Goal: Task Accomplishment & Management: Use online tool/utility

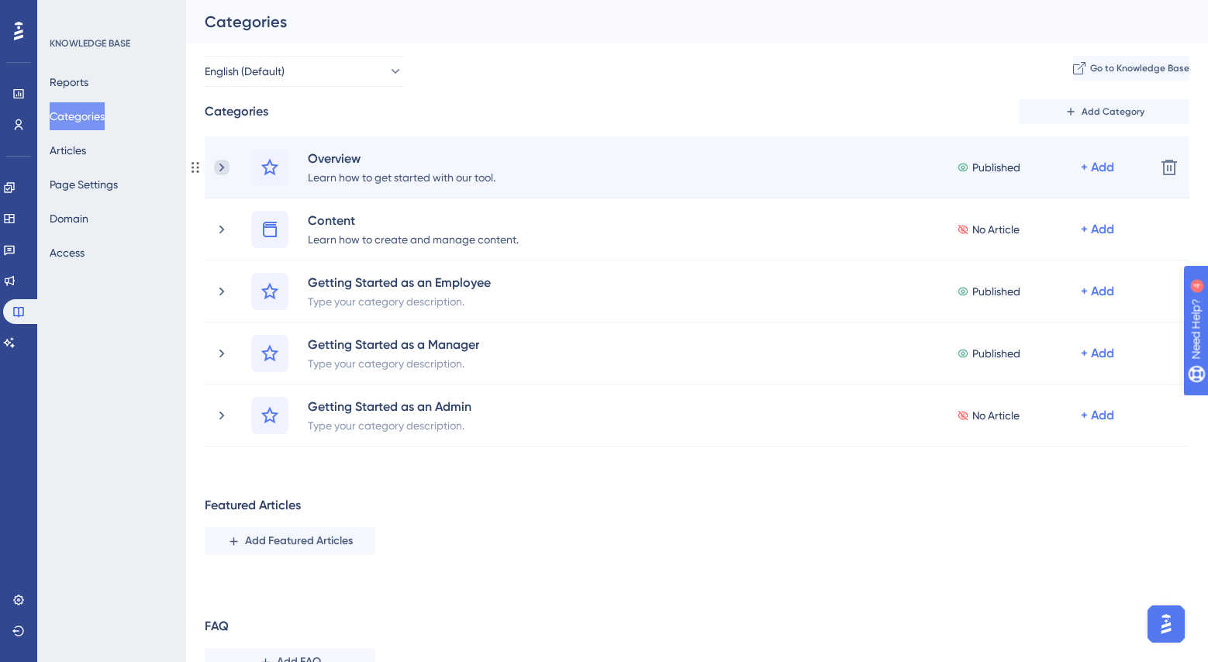
click at [228, 169] on icon at bounding box center [222, 168] width 16 height 16
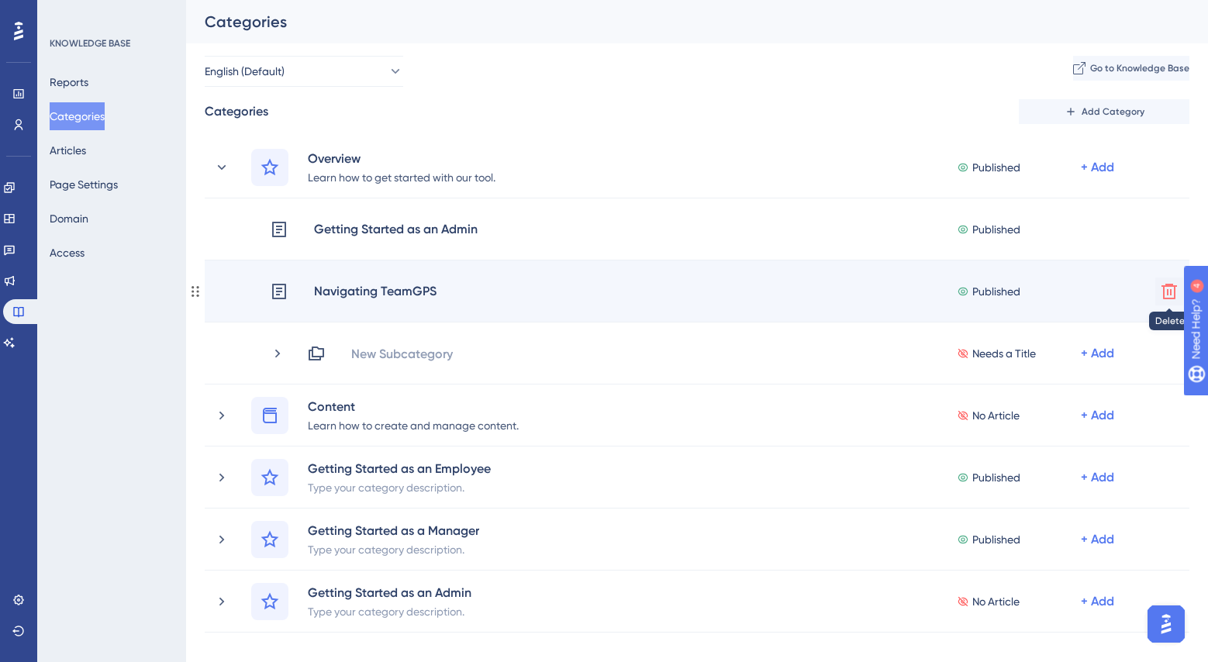
click at [1165, 291] on icon at bounding box center [1169, 291] width 19 height 19
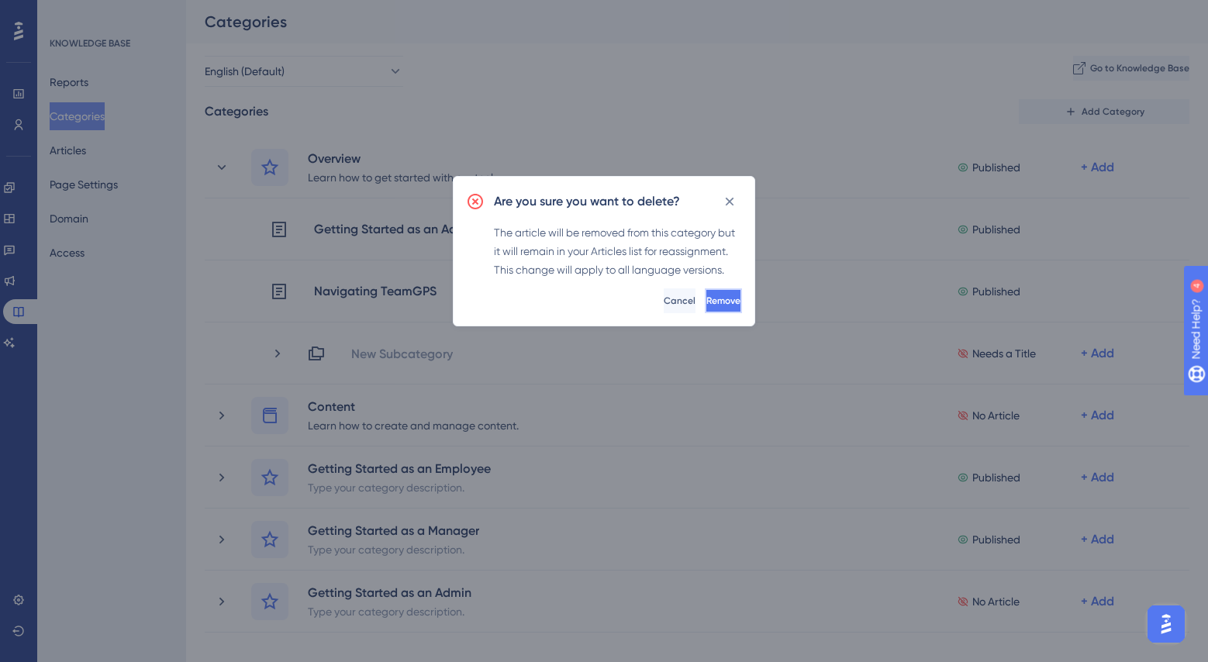
click at [707, 306] on span "Remove" at bounding box center [724, 301] width 34 height 12
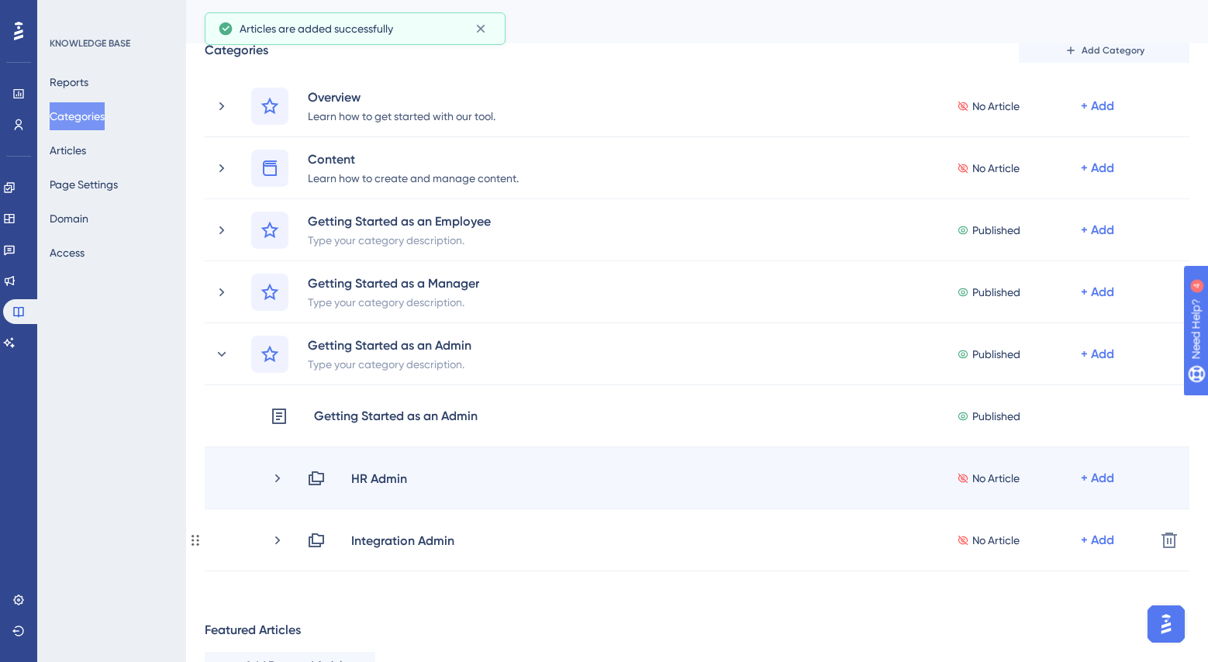
scroll to position [67, 0]
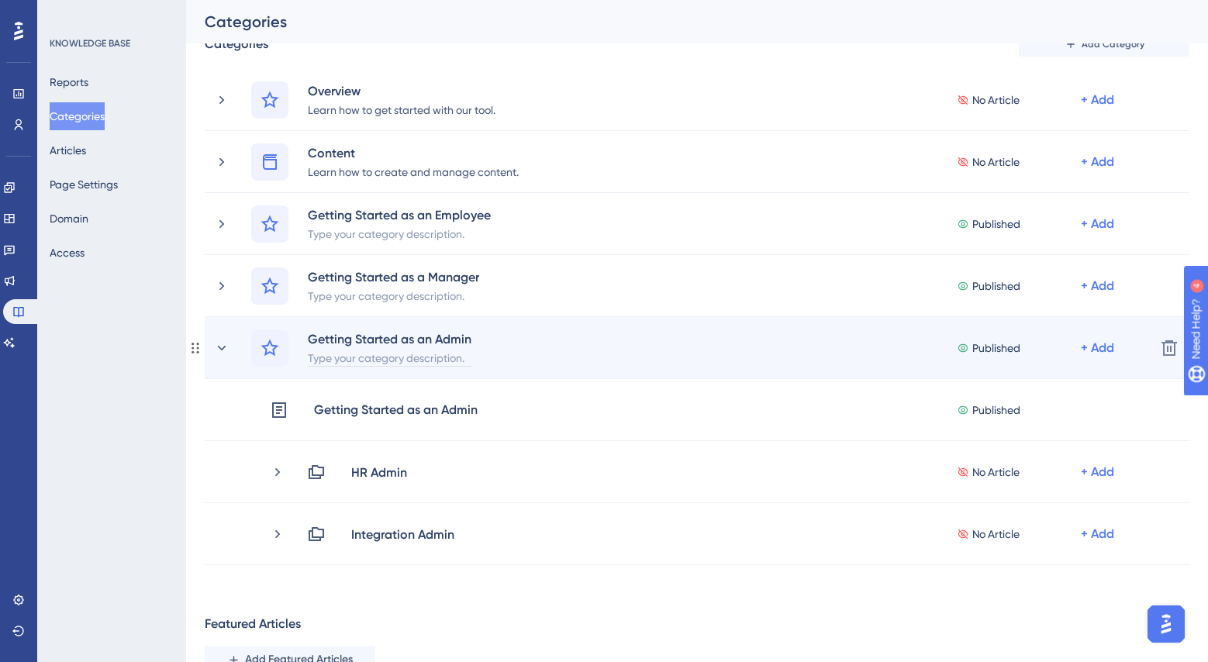
click at [433, 358] on div "Type your category description." at bounding box center [389, 357] width 165 height 19
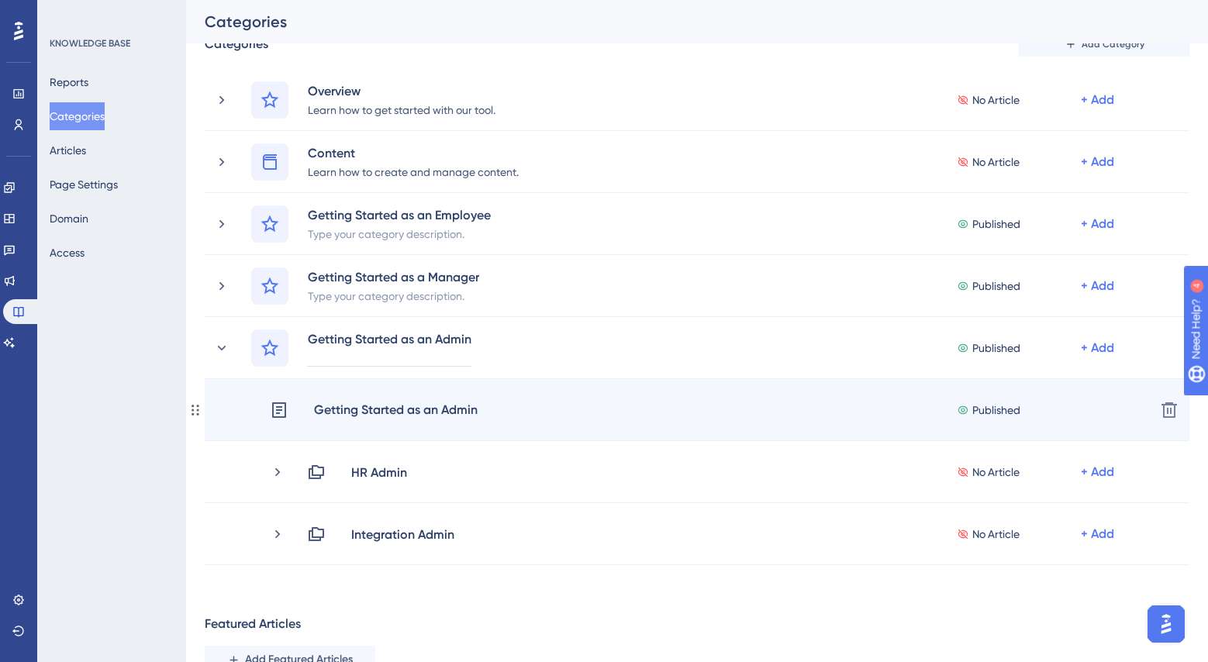
click at [411, 400] on div "Getting Started as an Admin" at bounding box center [395, 410] width 165 height 20
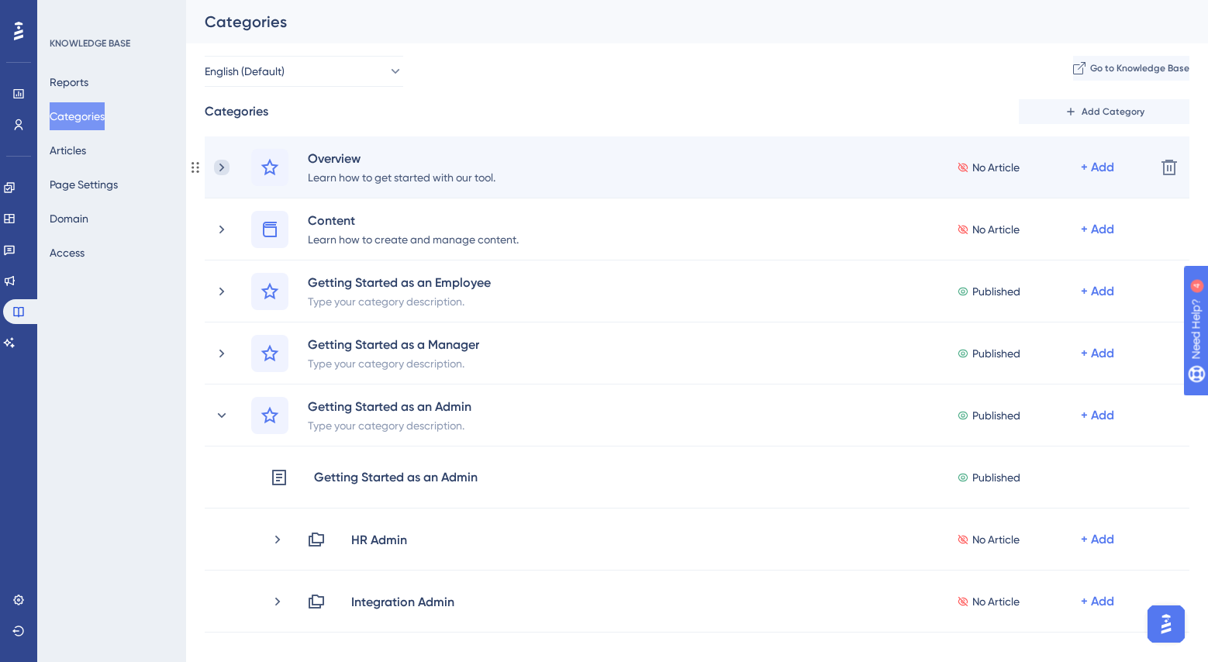
click at [221, 164] on icon at bounding box center [222, 168] width 16 height 16
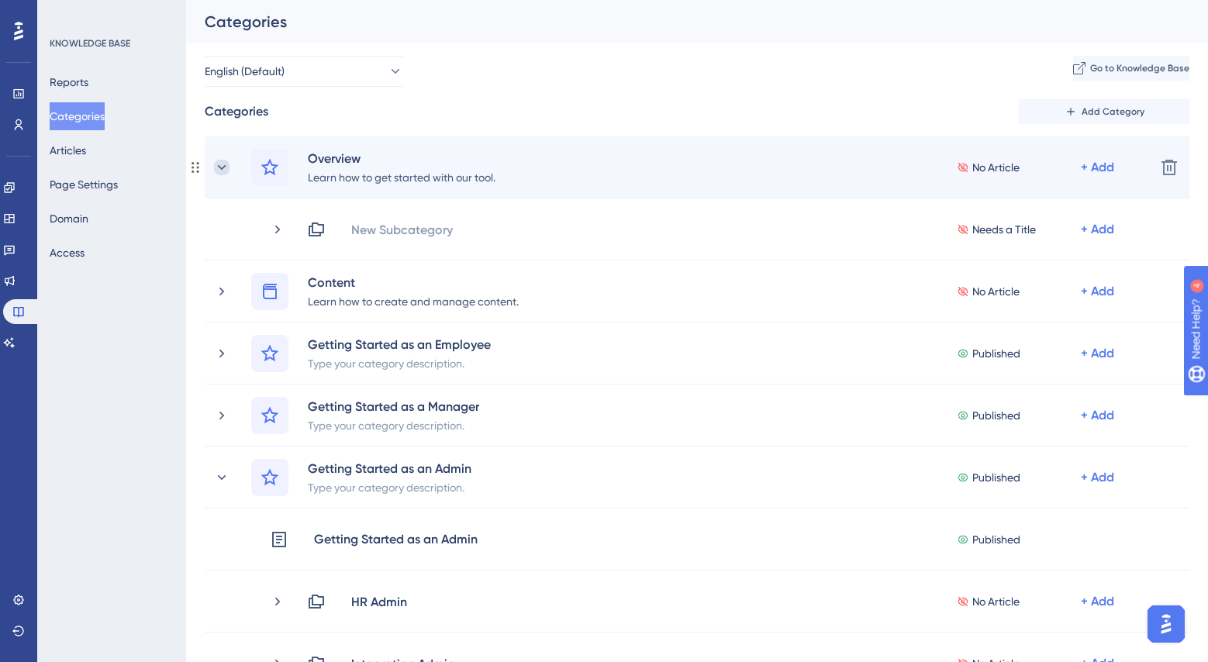
click at [220, 164] on icon at bounding box center [222, 168] width 16 height 16
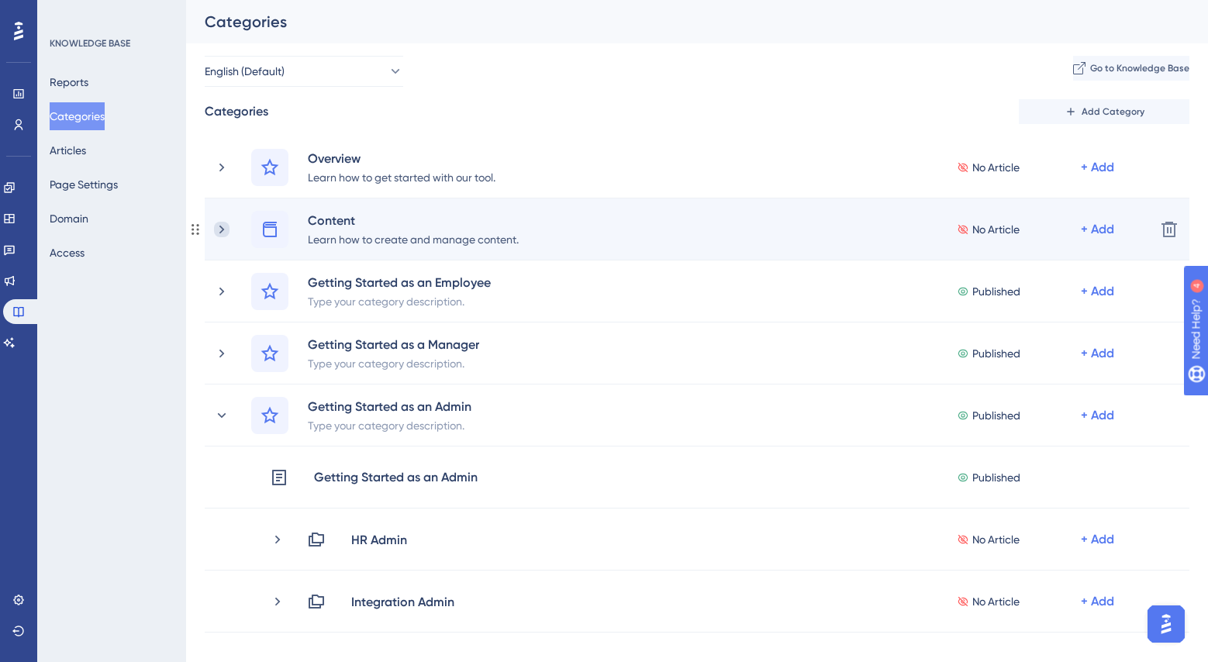
click at [219, 233] on icon at bounding box center [222, 230] width 16 height 16
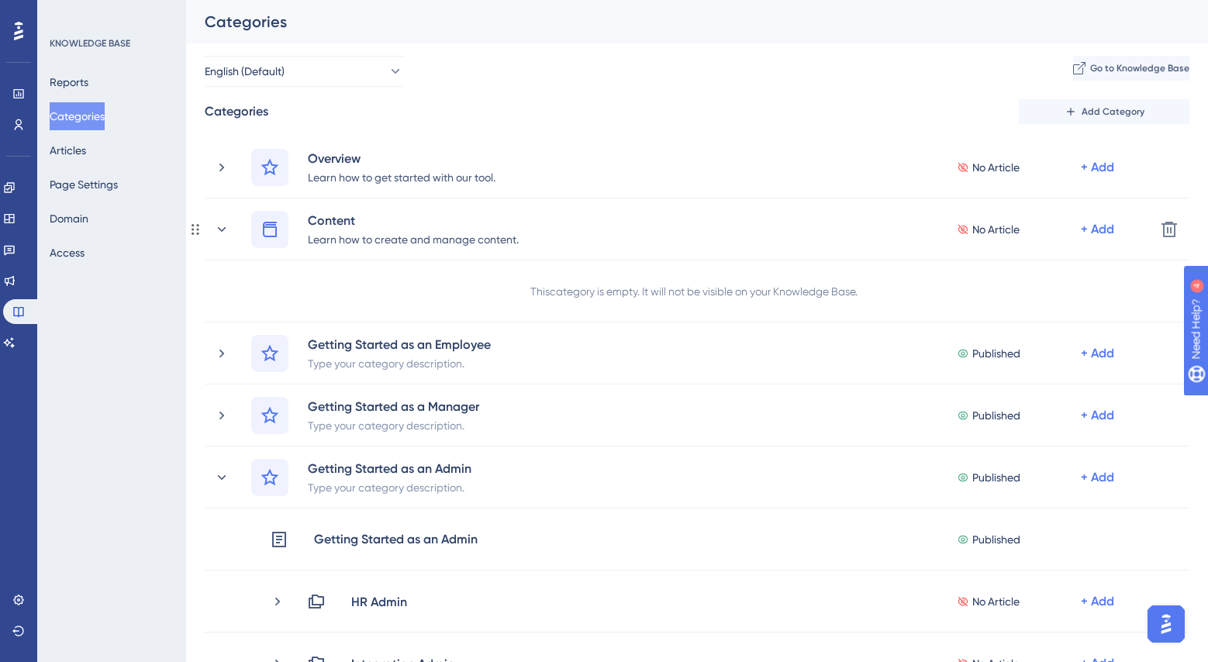
click at [219, 233] on icon at bounding box center [222, 230] width 16 height 16
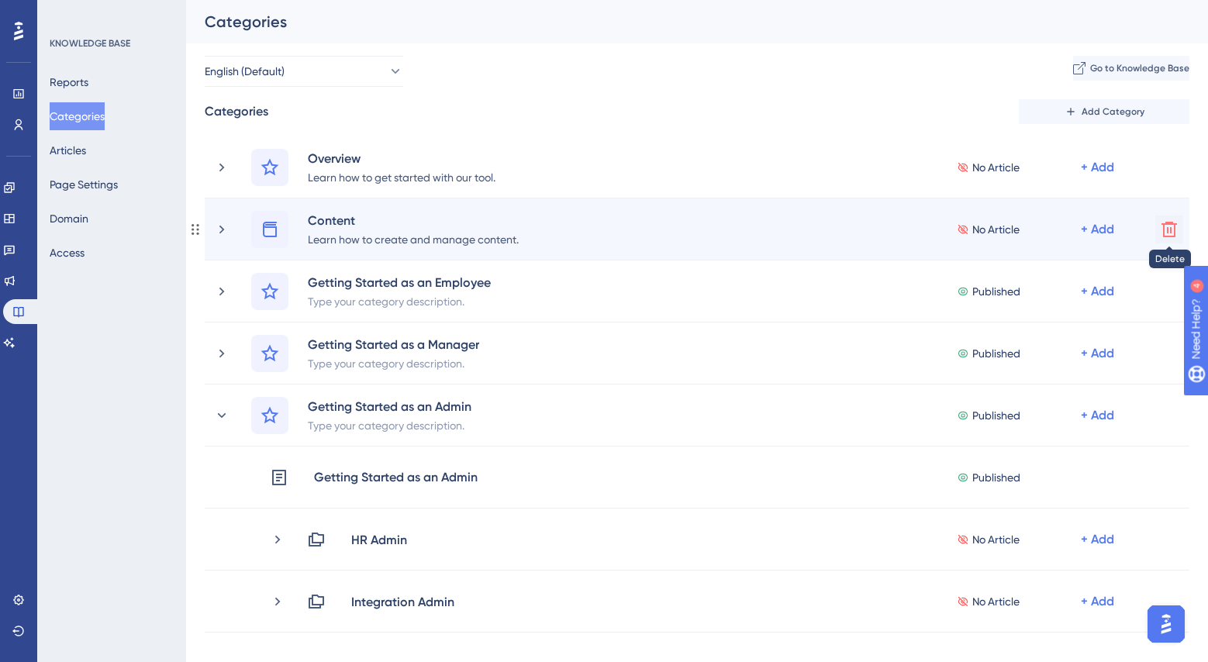
click at [1163, 230] on icon at bounding box center [1170, 230] width 16 height 16
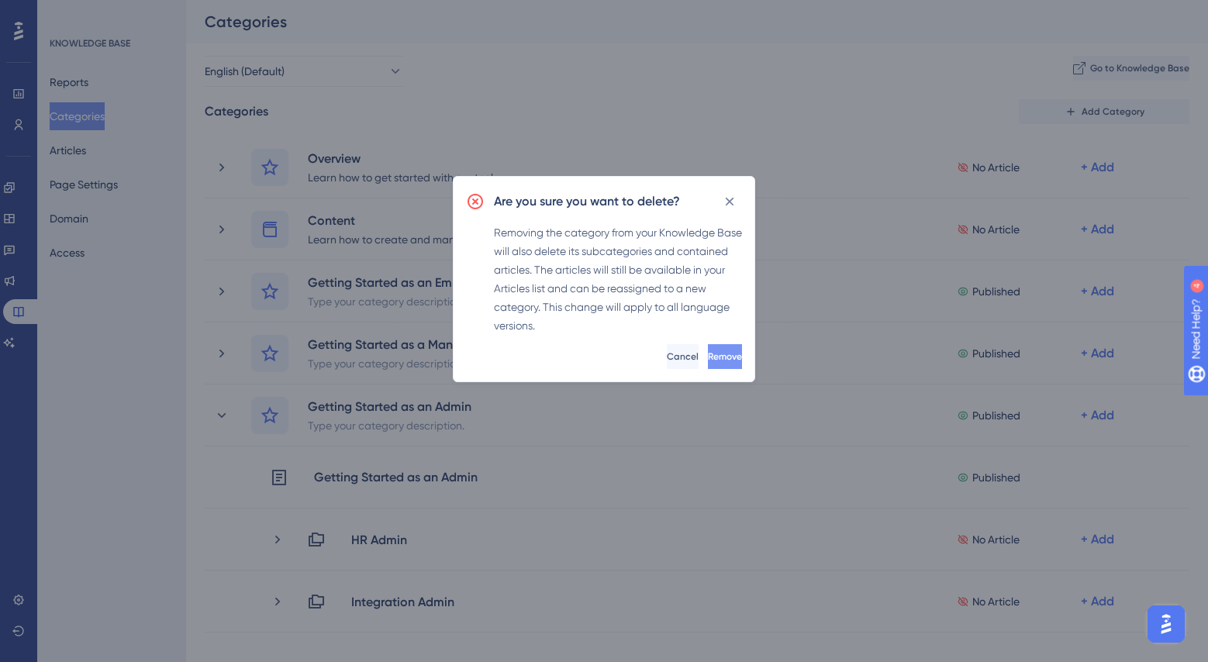
click at [708, 353] on button "Remove" at bounding box center [725, 356] width 34 height 25
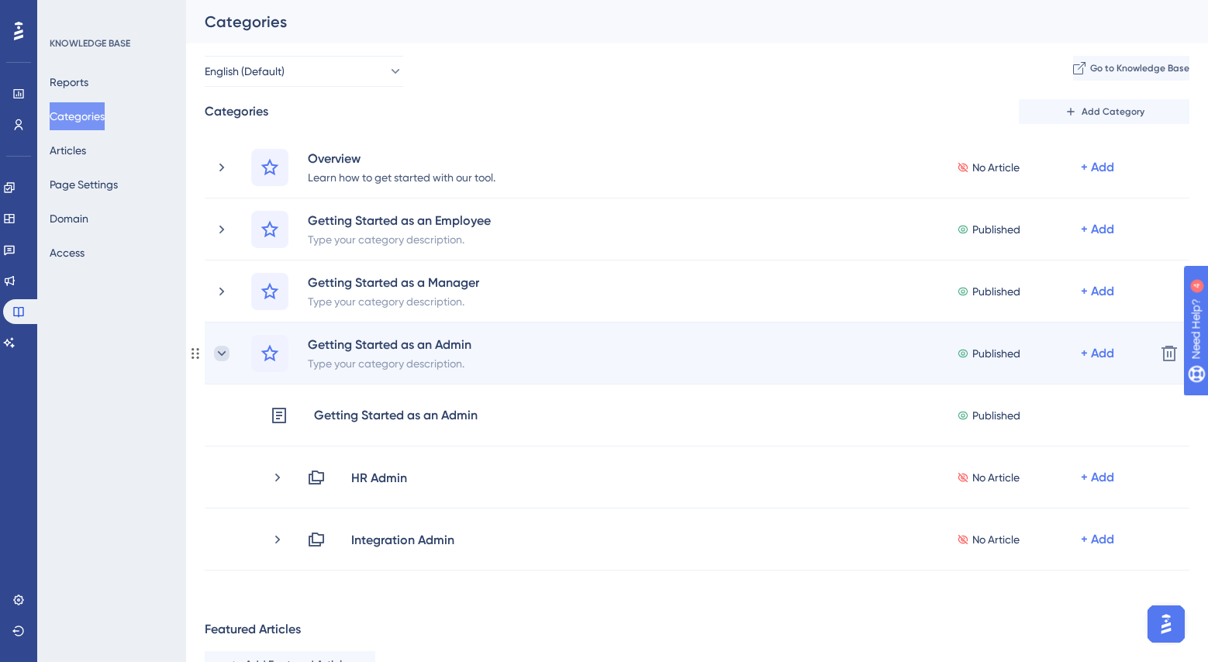
click at [217, 354] on icon at bounding box center [222, 354] width 16 height 16
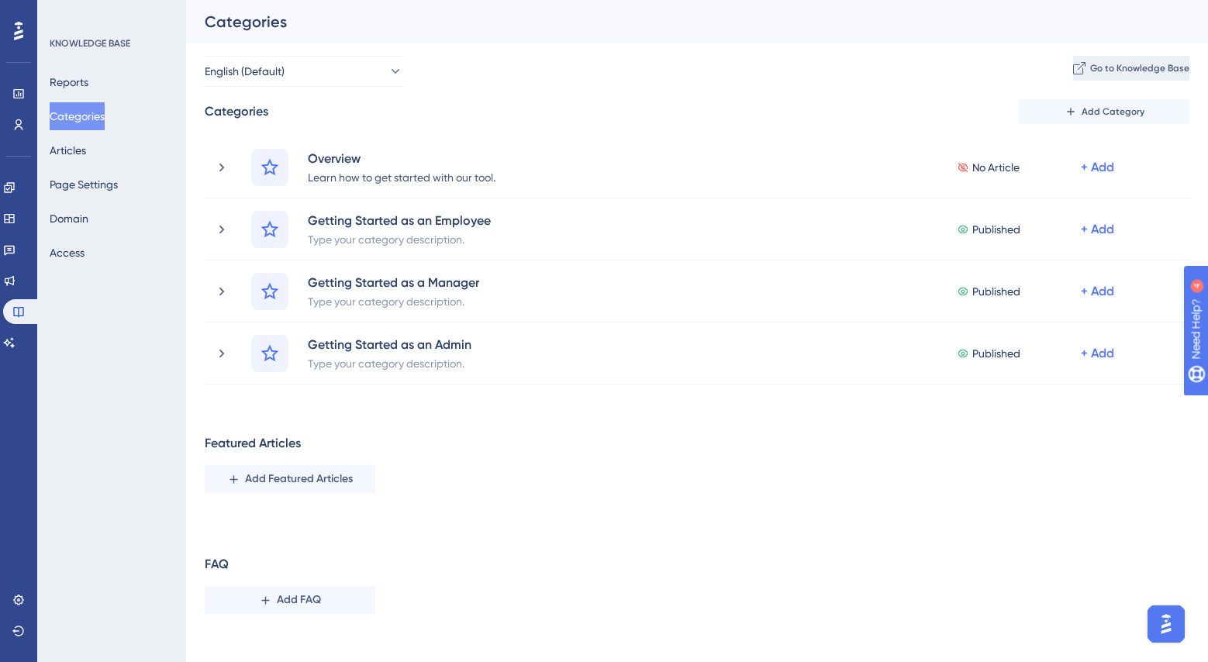
click at [1121, 60] on button "Go to Knowledge Base" at bounding box center [1131, 68] width 116 height 25
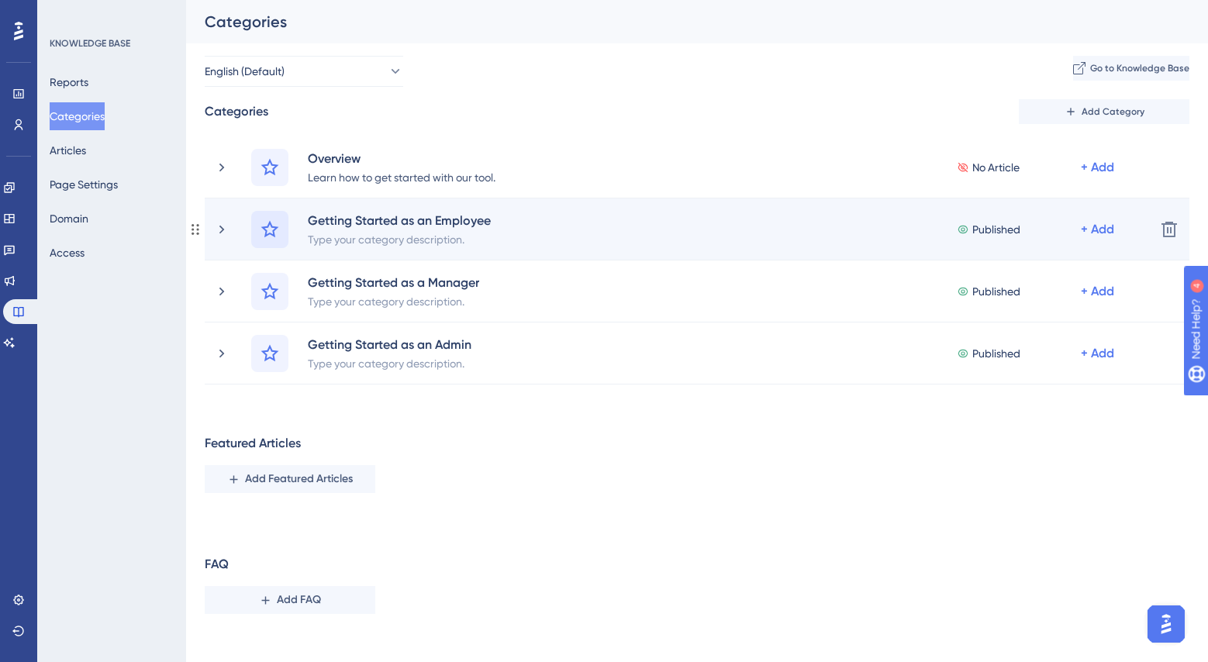
click at [268, 228] on icon at bounding box center [270, 229] width 19 height 19
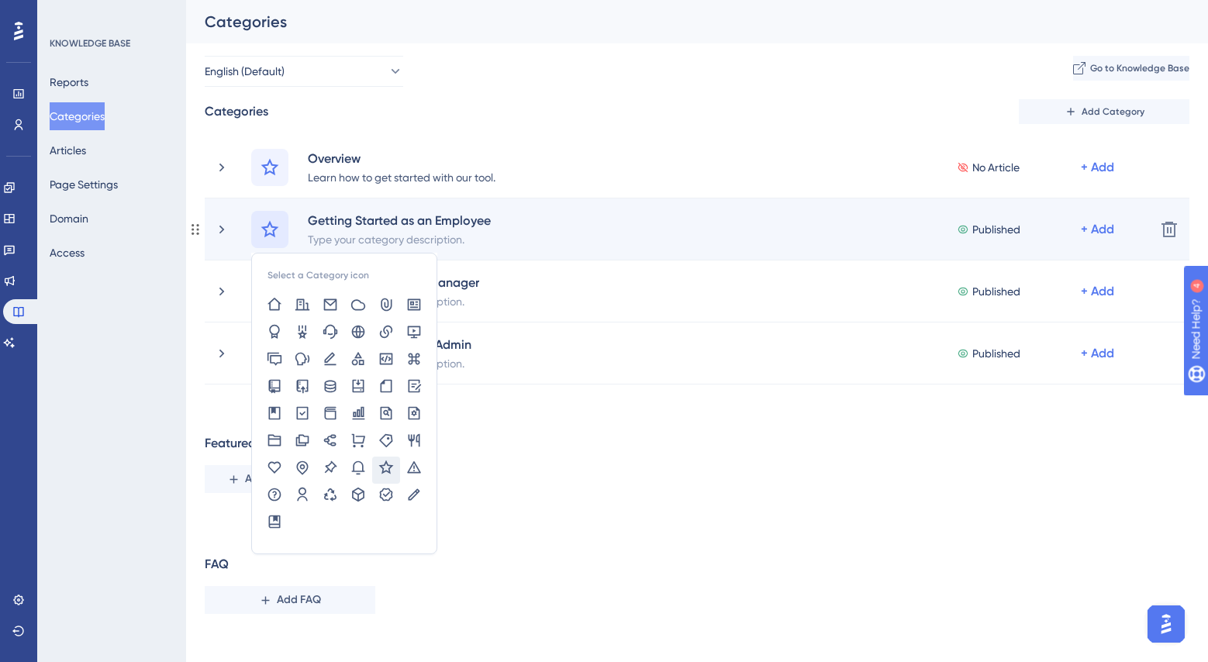
scroll to position [14, 0]
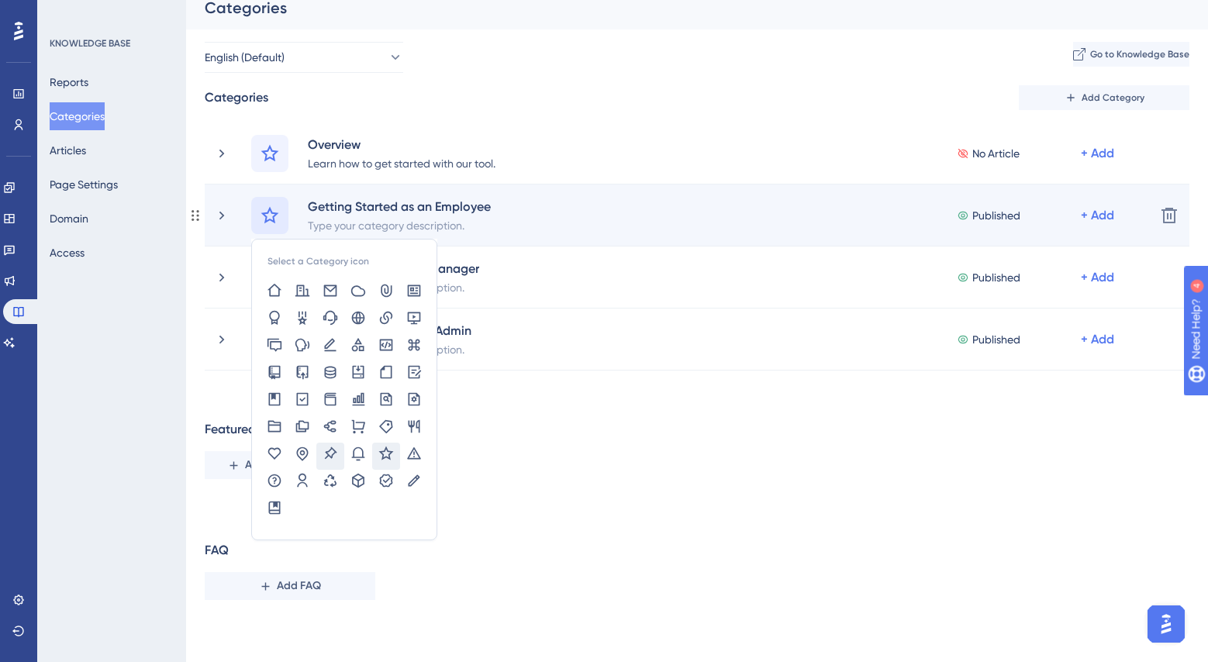
click at [328, 456] on icon at bounding box center [331, 454] width 16 height 16
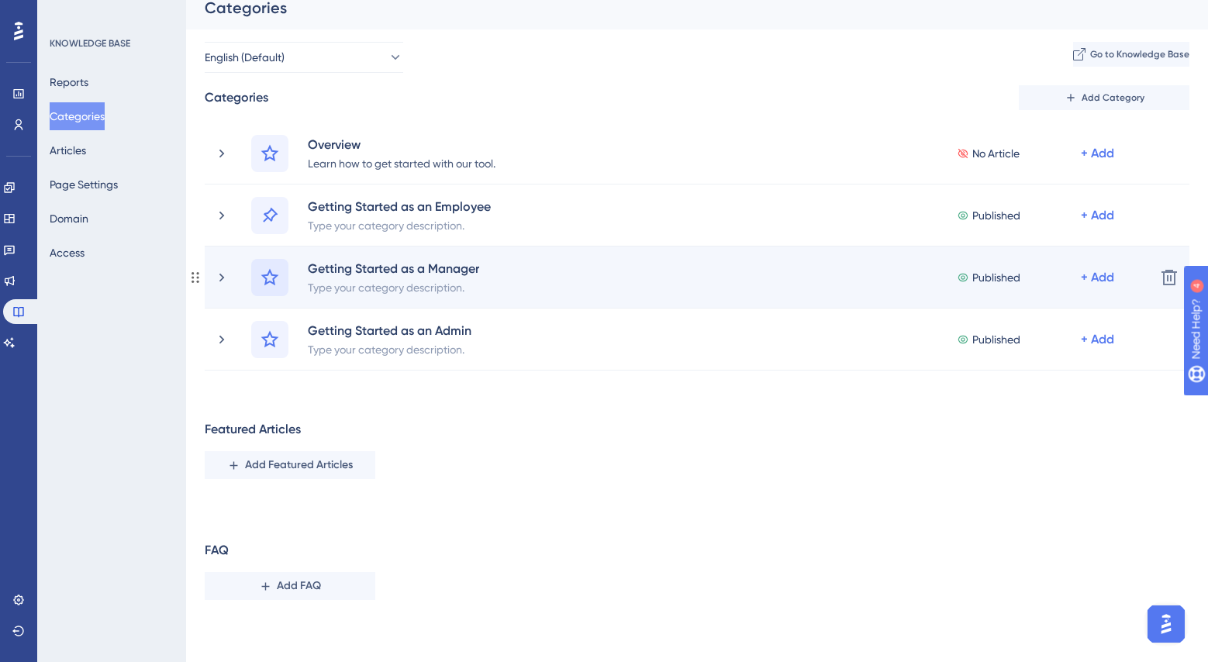
click at [271, 268] on icon at bounding box center [270, 277] width 19 height 19
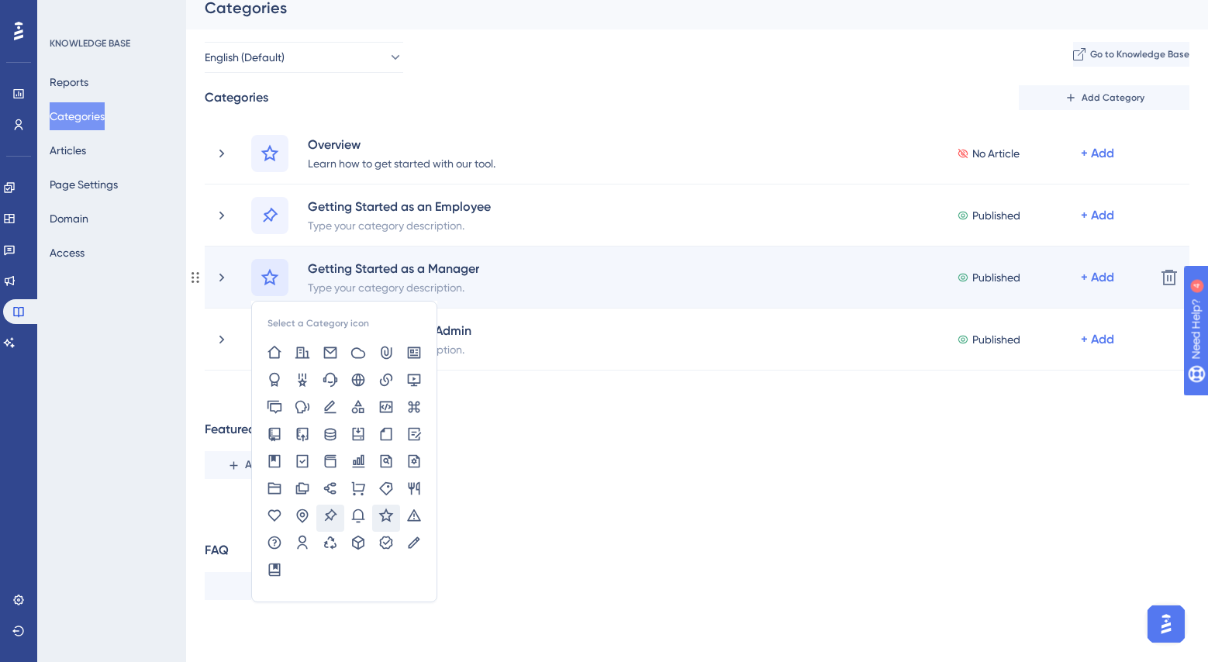
click at [330, 512] on icon at bounding box center [331, 515] width 12 height 12
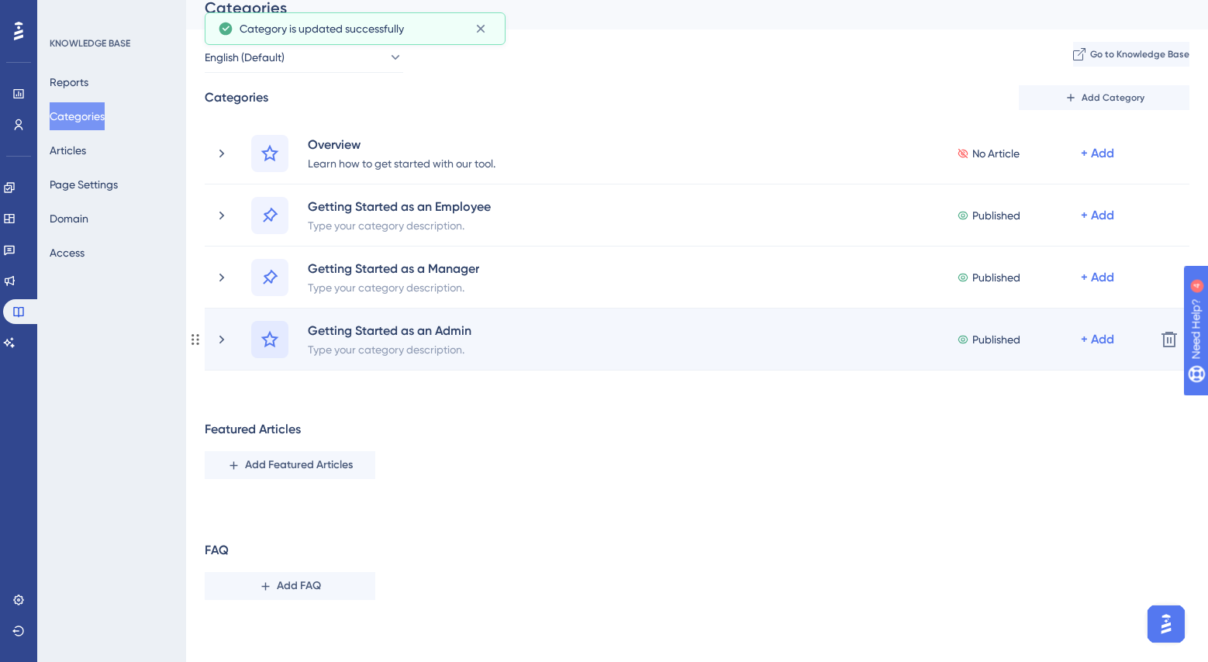
click at [271, 339] on icon at bounding box center [270, 339] width 19 height 19
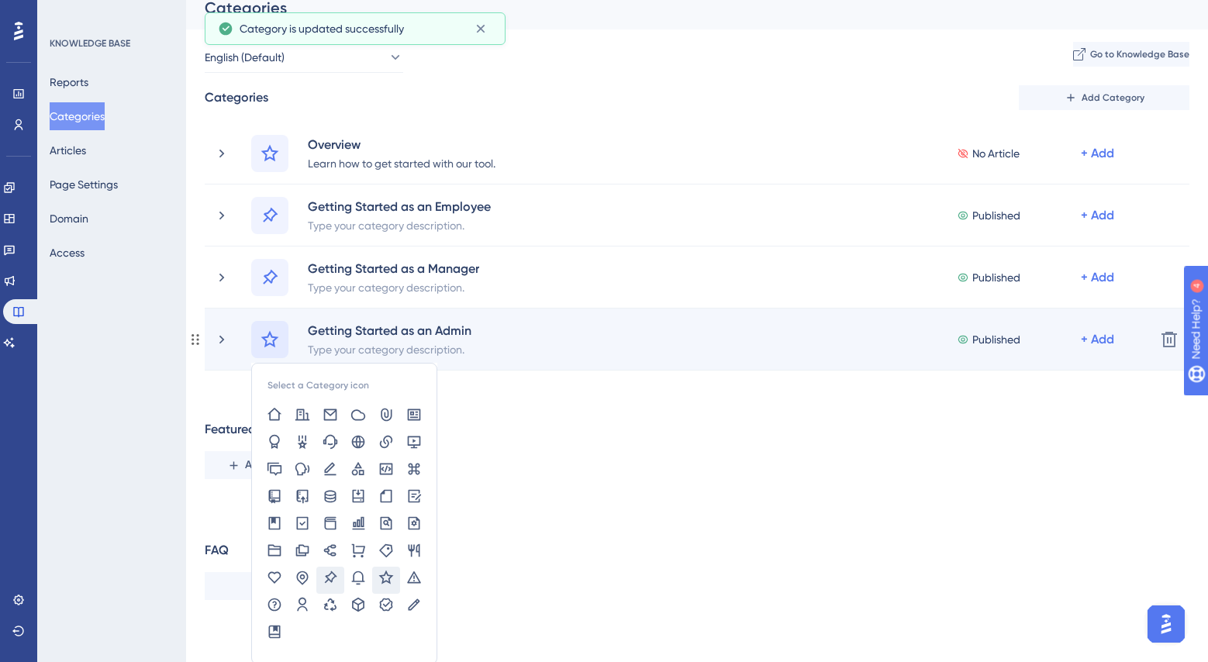
click at [329, 571] on icon at bounding box center [331, 578] width 16 height 16
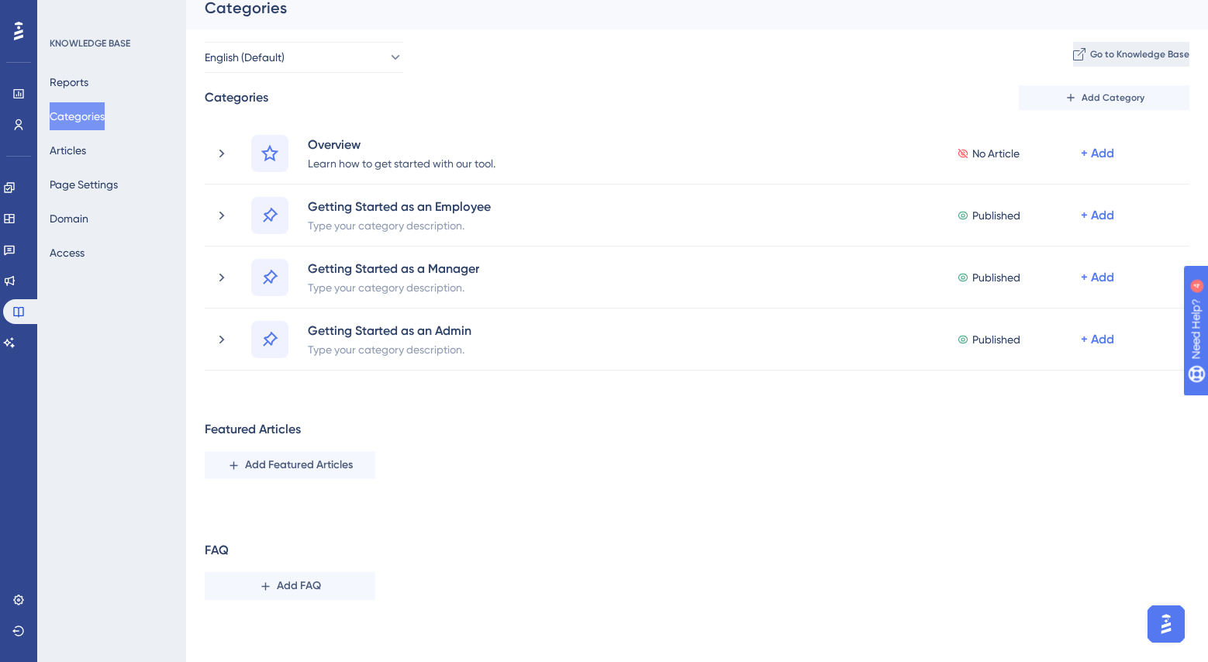
click at [1090, 59] on span "Go to Knowledge Base" at bounding box center [1139, 54] width 99 height 12
click at [85, 252] on button "Access" at bounding box center [67, 253] width 35 height 28
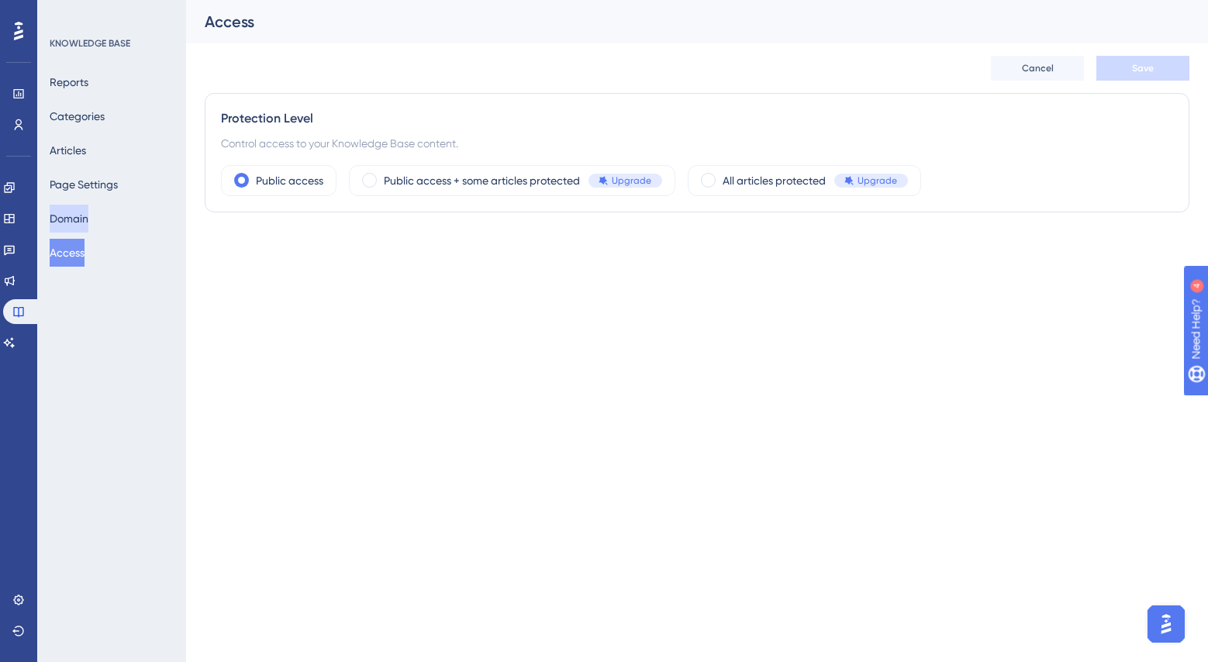
click at [88, 216] on button "Domain" at bounding box center [69, 219] width 39 height 28
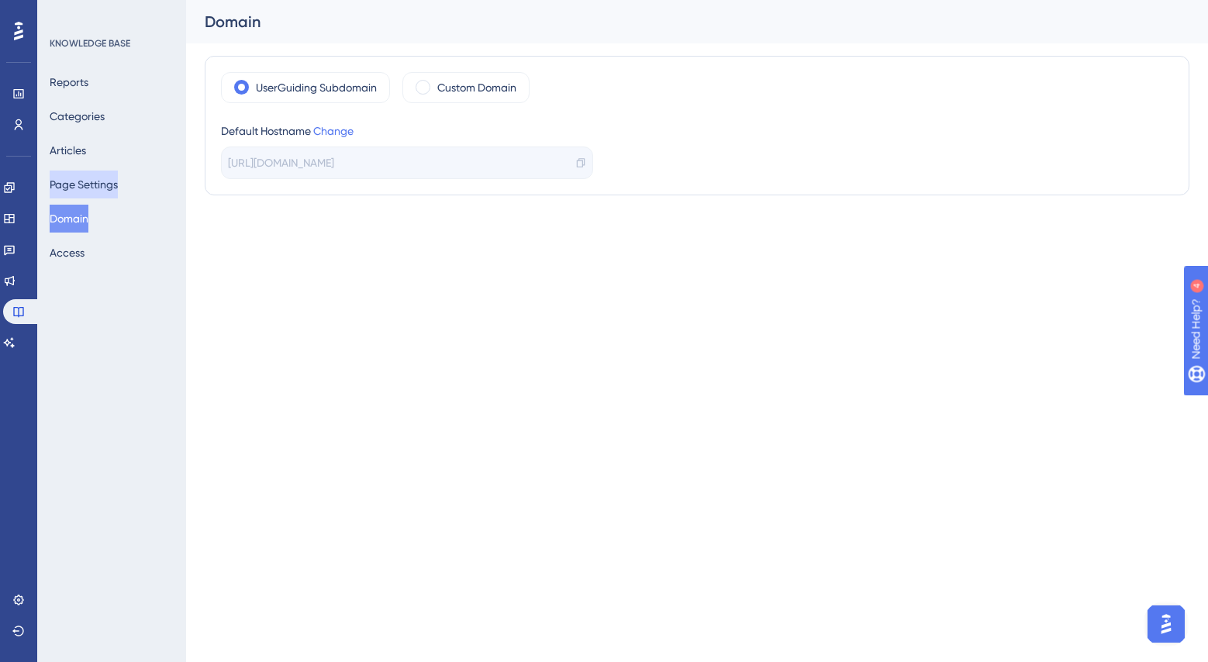
click at [107, 185] on button "Page Settings" at bounding box center [84, 185] width 68 height 28
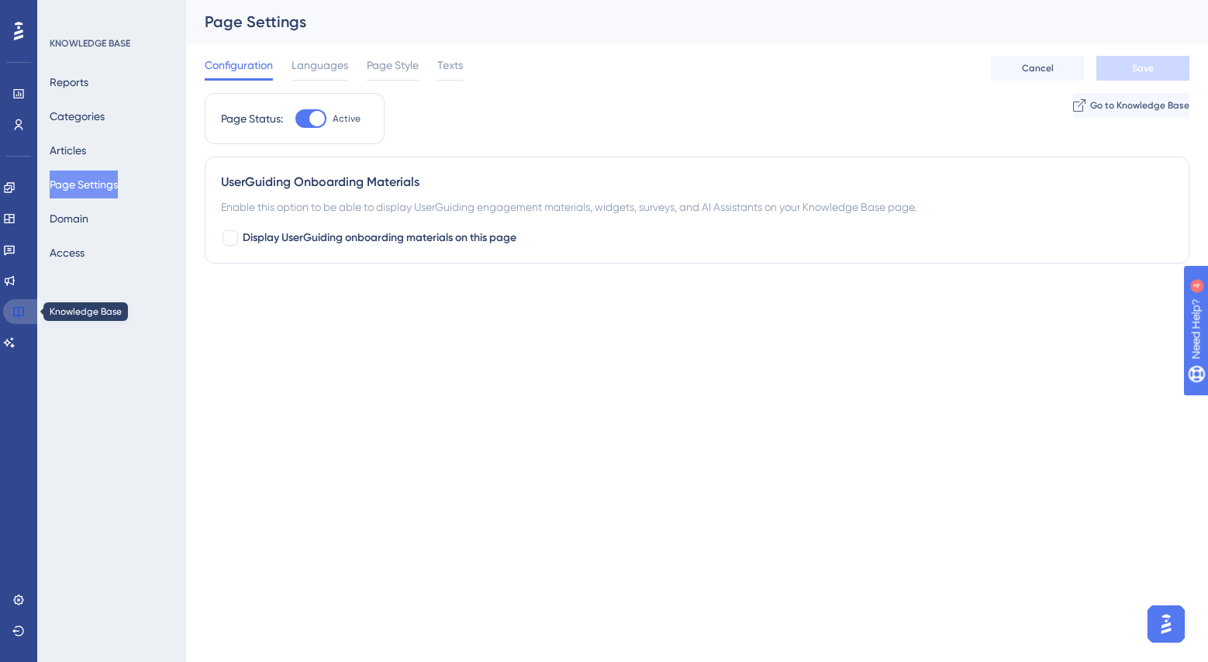
click at [24, 309] on icon at bounding box center [18, 312] width 12 height 12
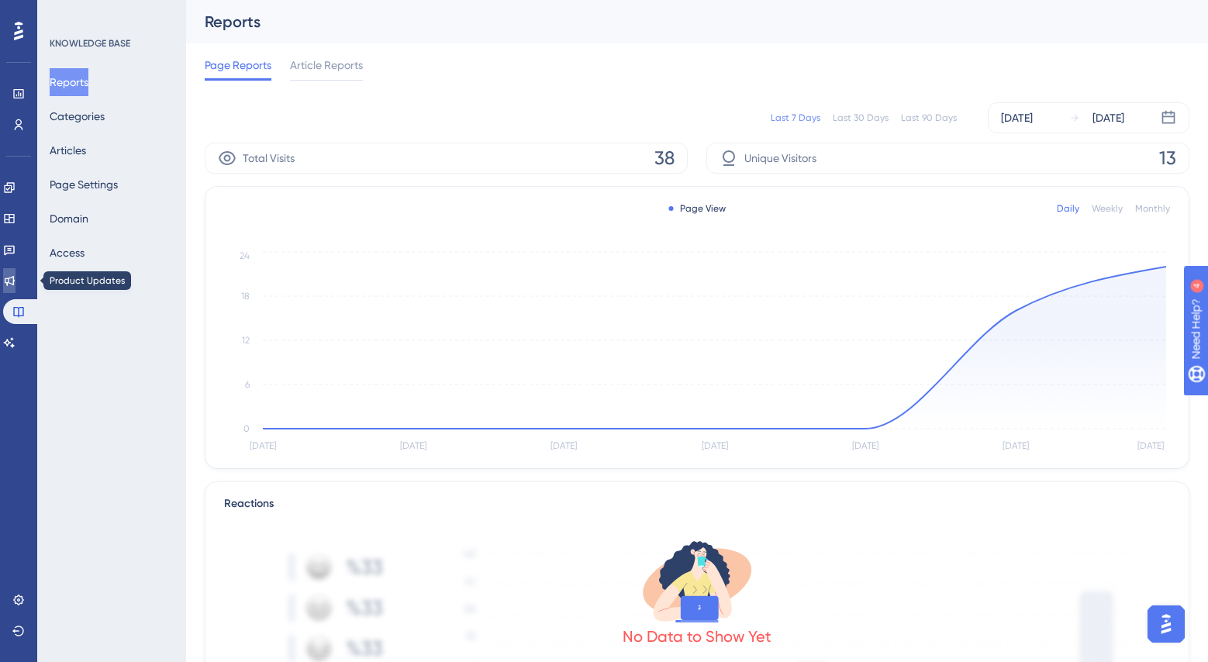
click at [16, 279] on icon at bounding box center [9, 281] width 12 height 12
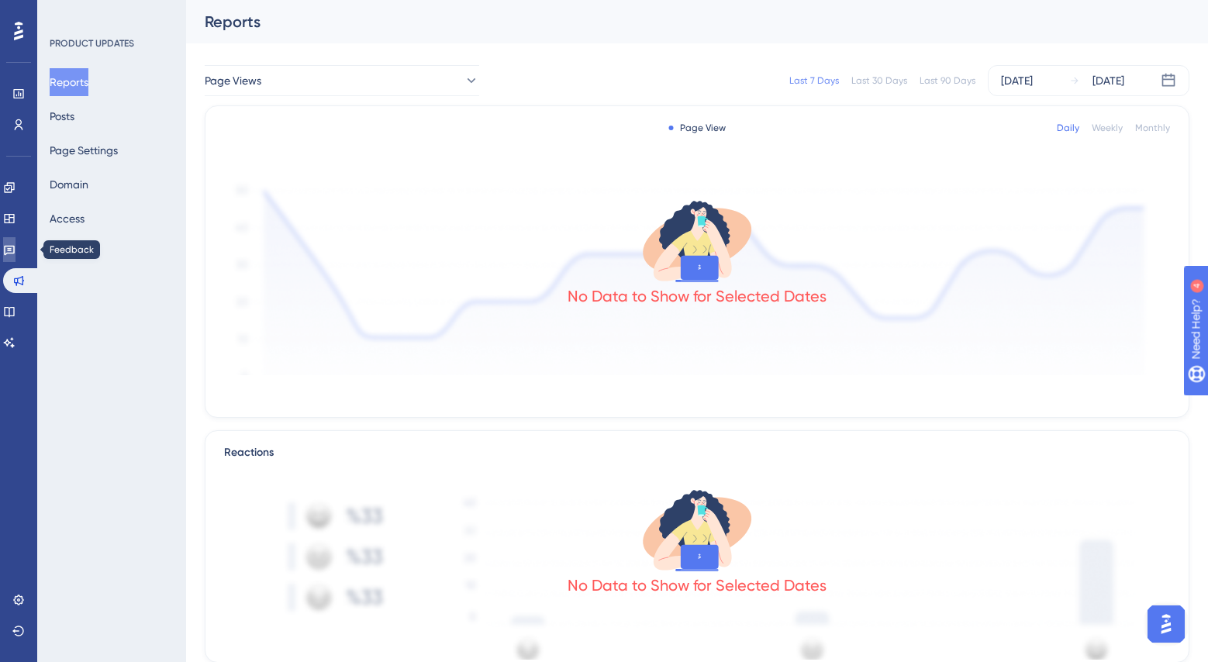
click at [15, 253] on icon at bounding box center [9, 251] width 11 height 10
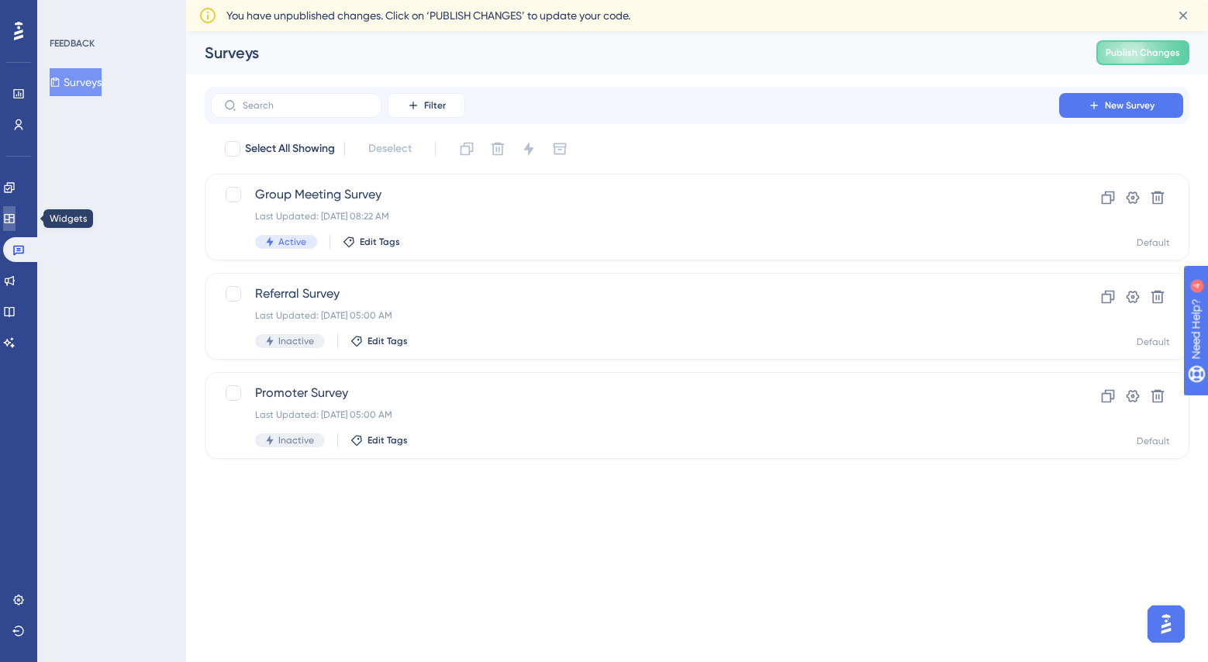
click at [14, 222] on icon at bounding box center [9, 218] width 10 height 9
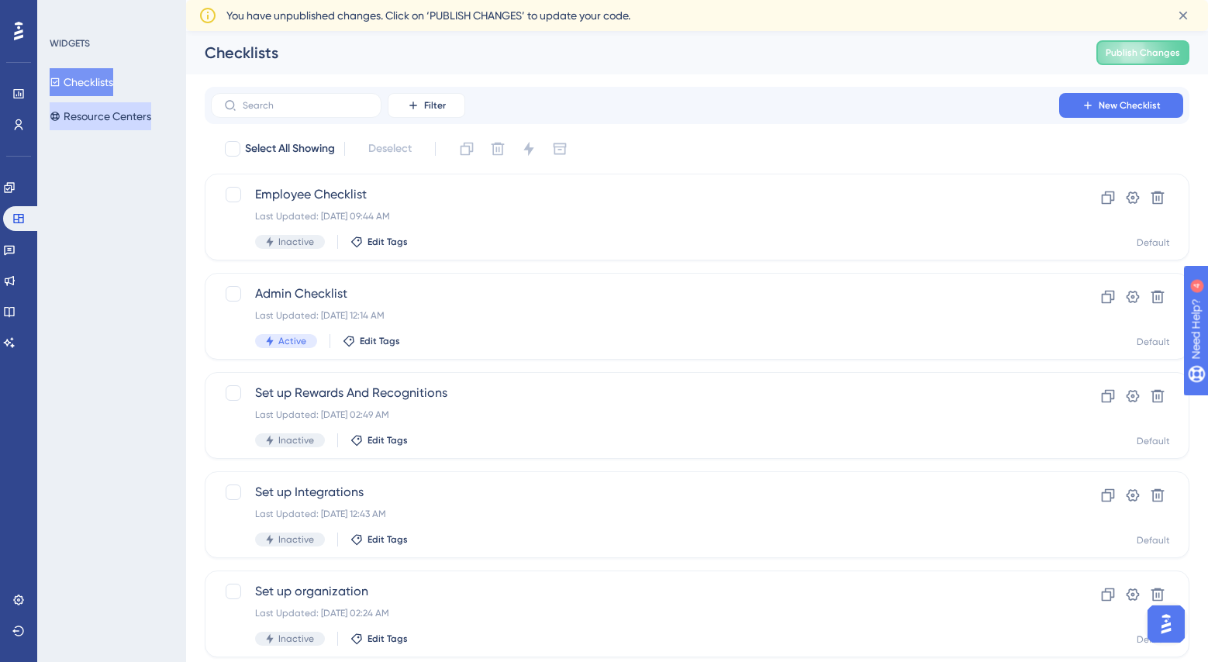
click at [102, 110] on button "Resource Centers" at bounding box center [101, 116] width 102 height 28
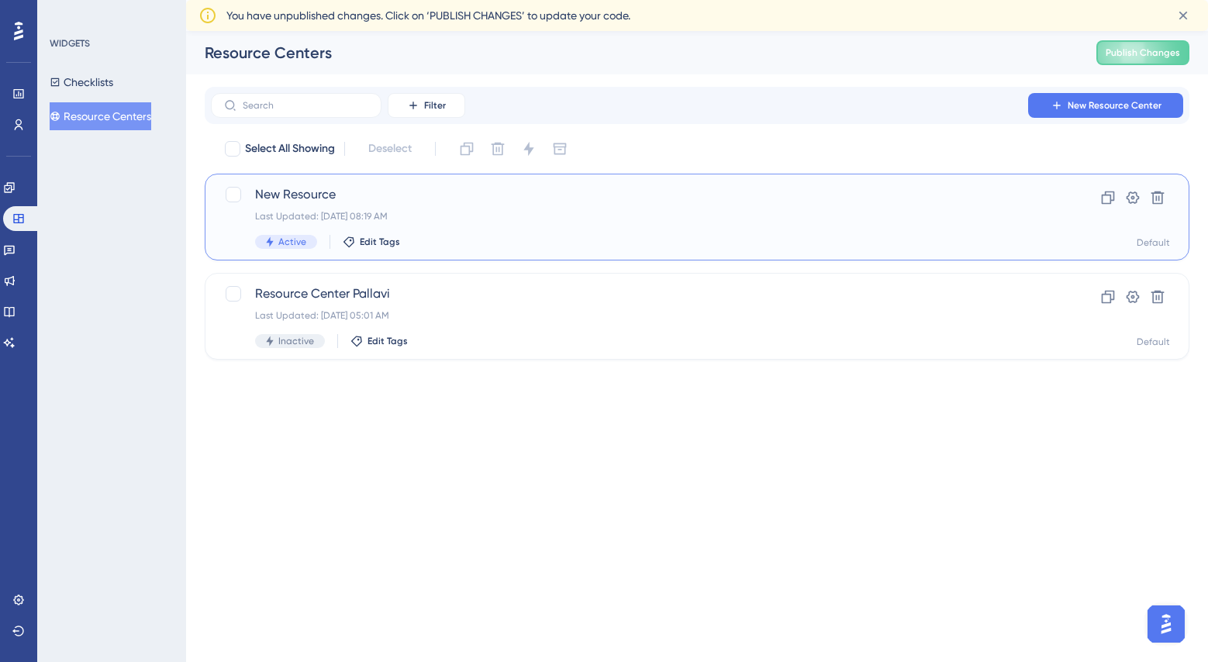
click at [372, 199] on span "New Resource" at bounding box center [635, 194] width 760 height 19
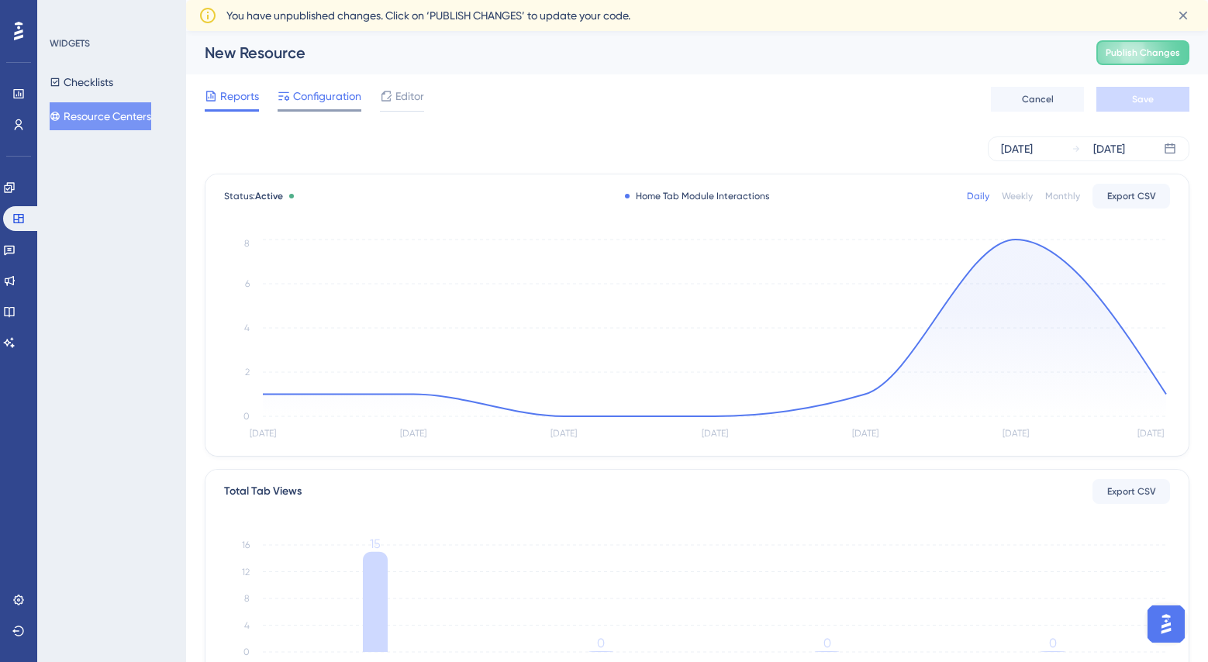
click at [320, 98] on span "Configuration" at bounding box center [327, 96] width 68 height 19
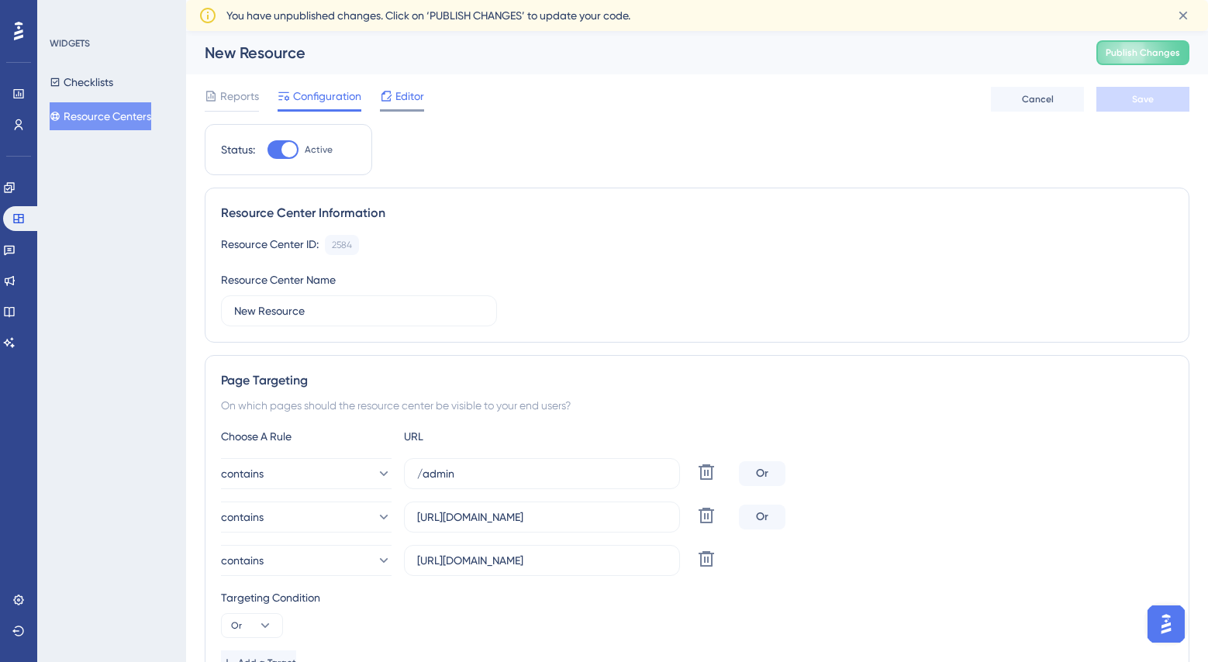
click at [402, 102] on span "Editor" at bounding box center [410, 96] width 29 height 19
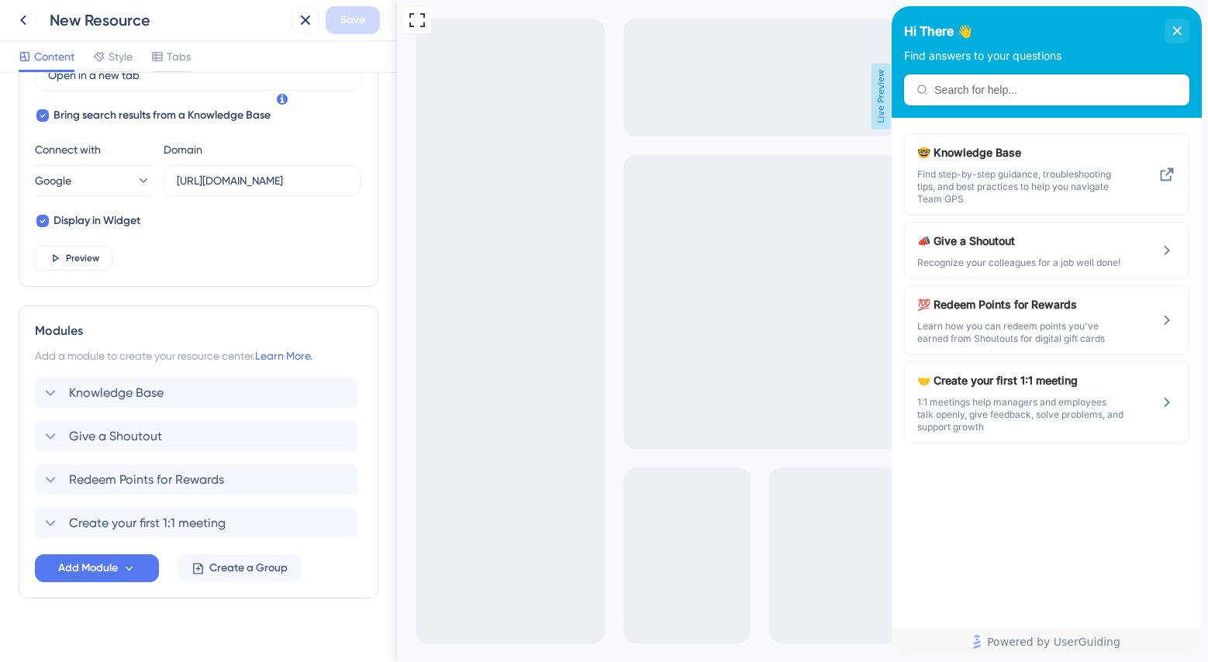
scroll to position [507, 0]
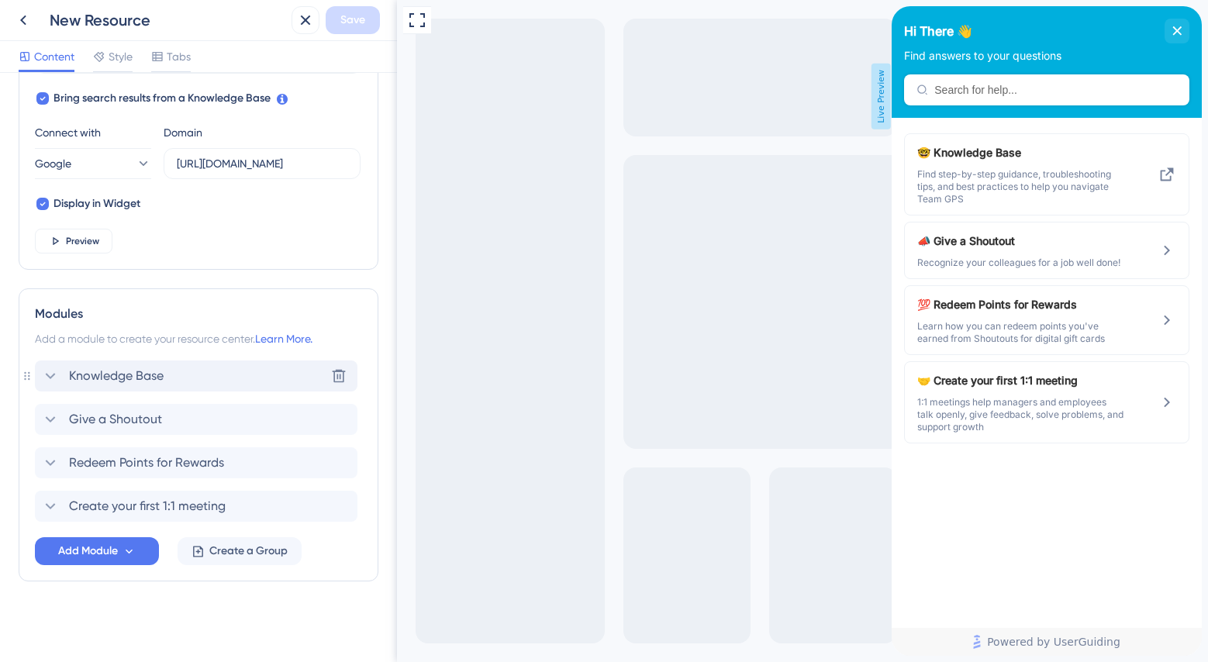
click at [81, 376] on span "Knowledge Base" at bounding box center [116, 376] width 95 height 19
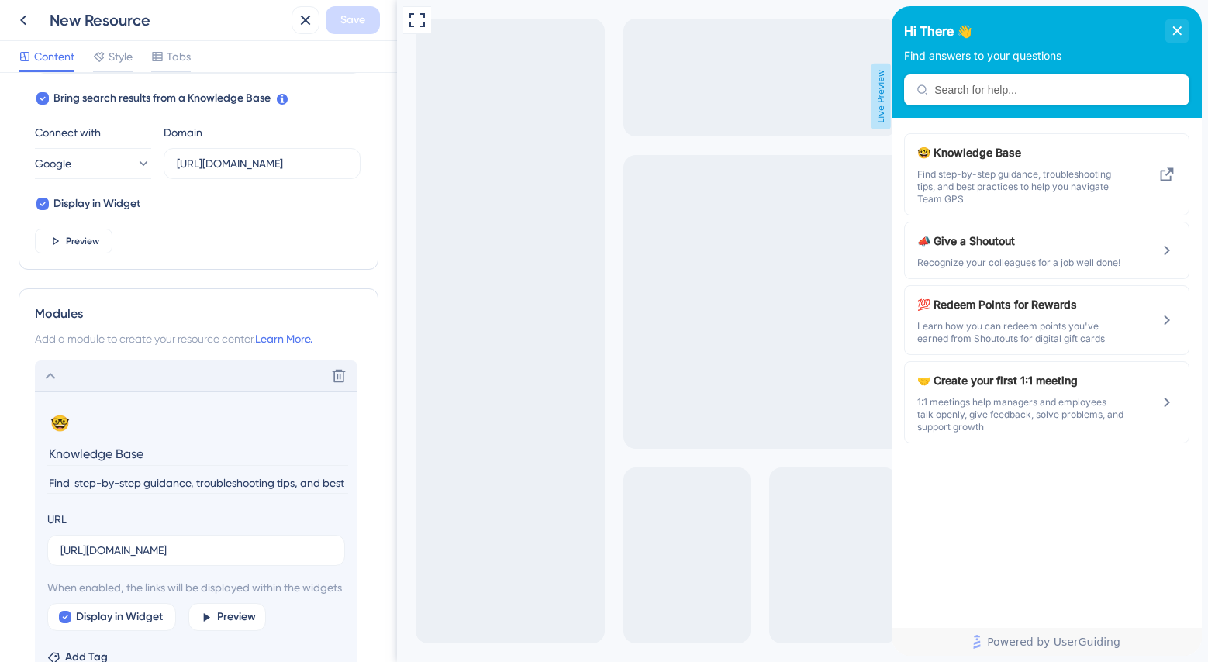
click at [56, 376] on icon at bounding box center [50, 376] width 19 height 19
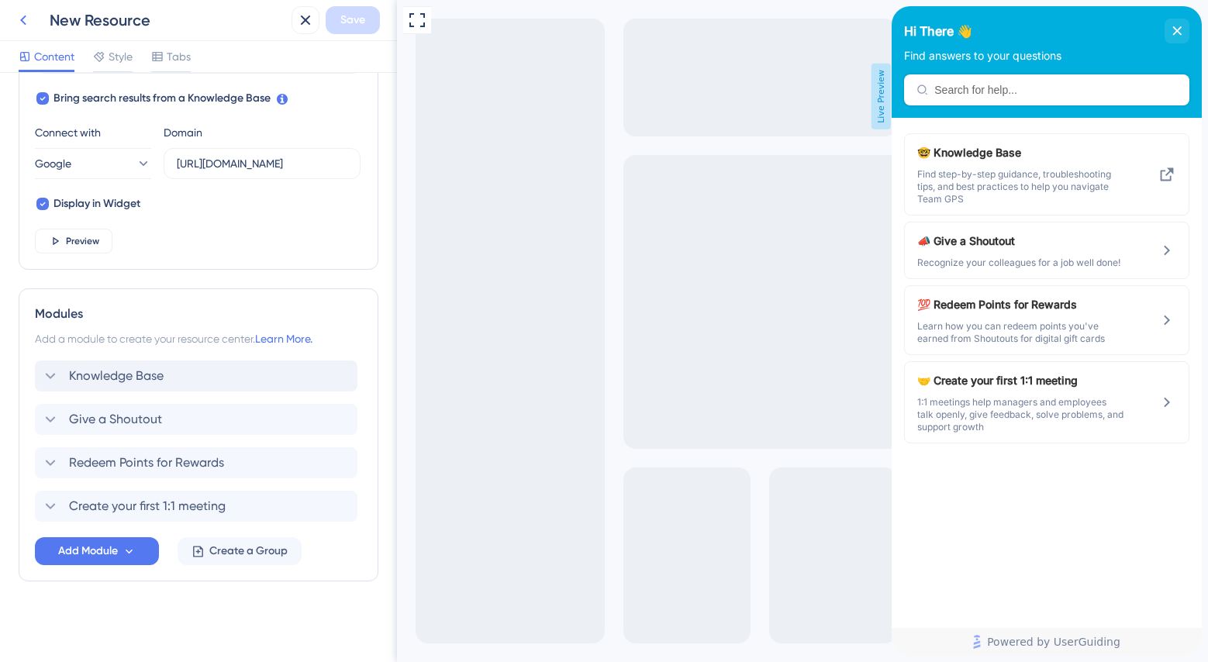
click at [26, 23] on icon at bounding box center [23, 20] width 19 height 19
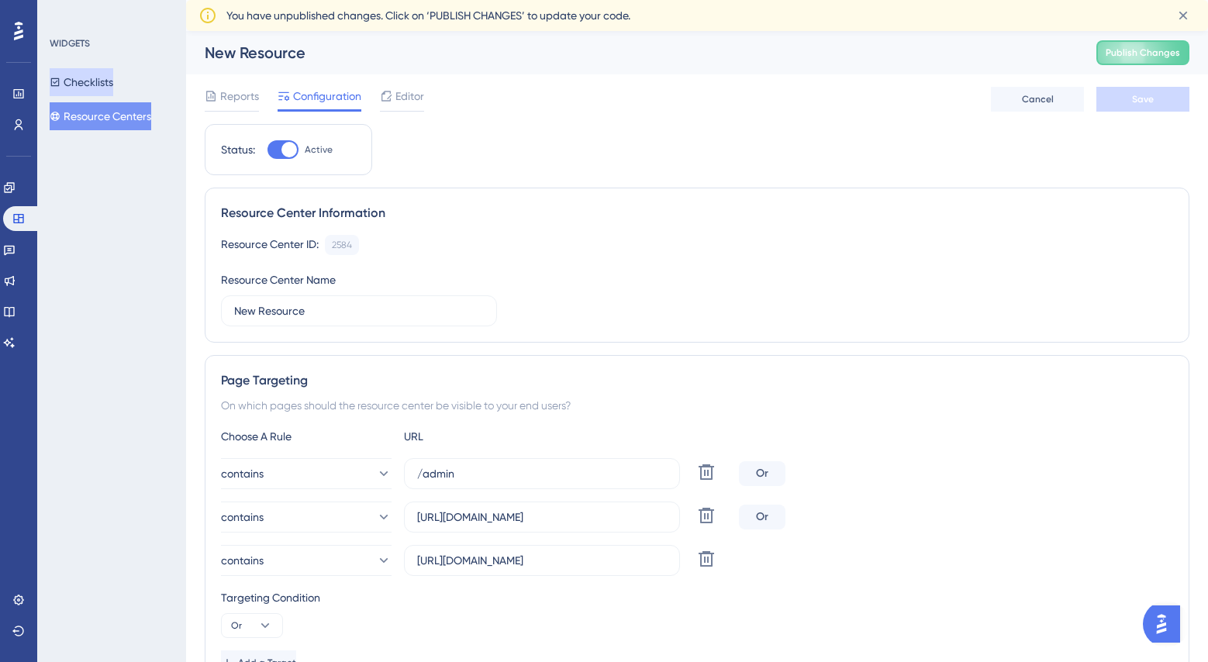
click at [100, 78] on button "Checklists" at bounding box center [82, 82] width 64 height 28
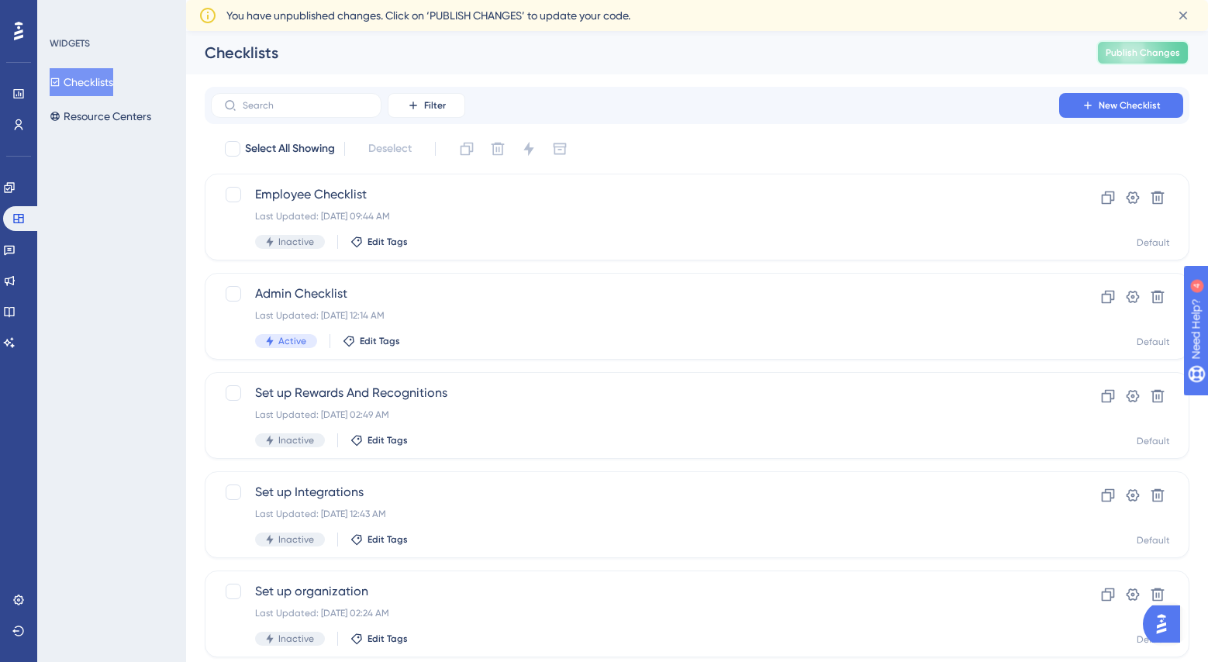
click at [1109, 60] on button "Publish Changes" at bounding box center [1143, 52] width 93 height 25
